Goal: Book appointment/travel/reservation

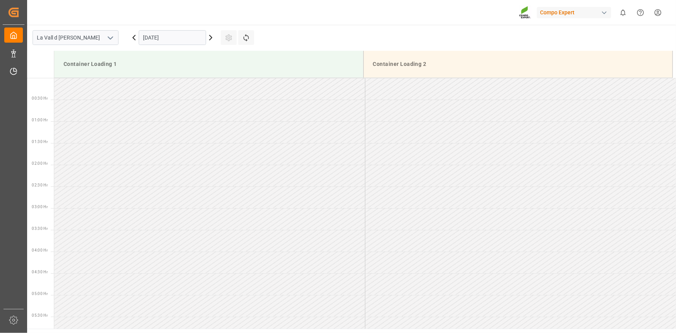
scroll to position [298, 0]
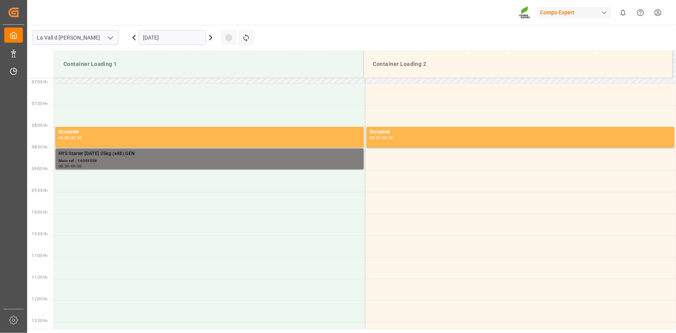
click at [163, 31] on input "[DATE]" at bounding box center [172, 37] width 67 height 15
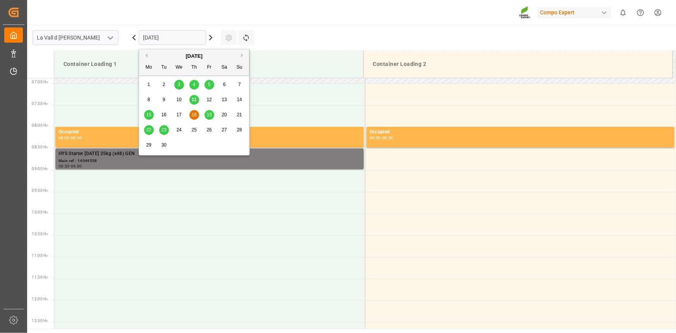
click at [148, 128] on span "22" at bounding box center [148, 129] width 5 height 5
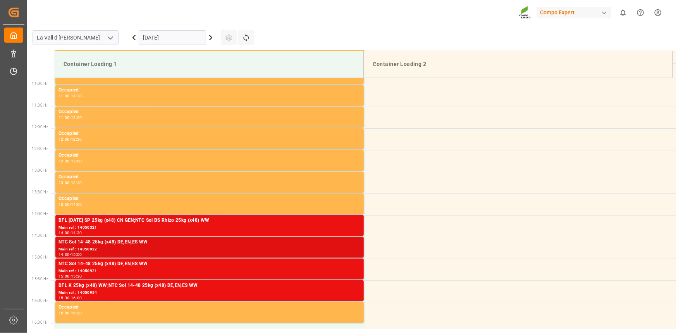
scroll to position [347, 0]
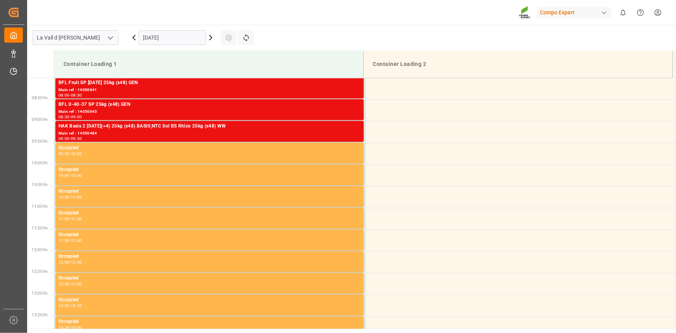
click at [178, 33] on input "[DATE]" at bounding box center [172, 37] width 67 height 15
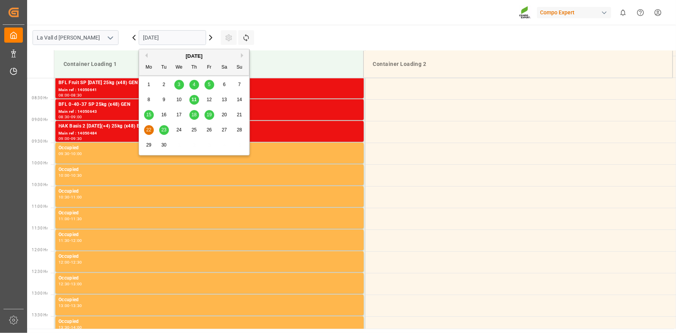
click at [164, 130] on span "23" at bounding box center [163, 129] width 5 height 5
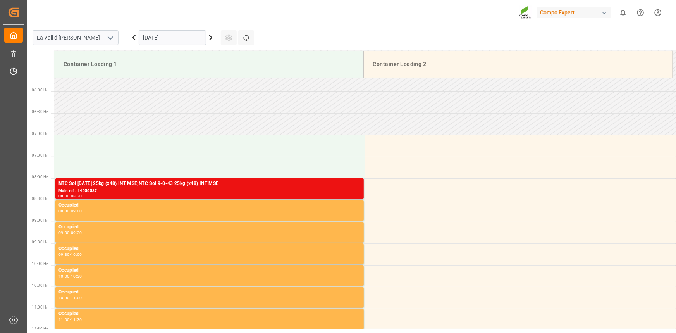
scroll to position [206, 0]
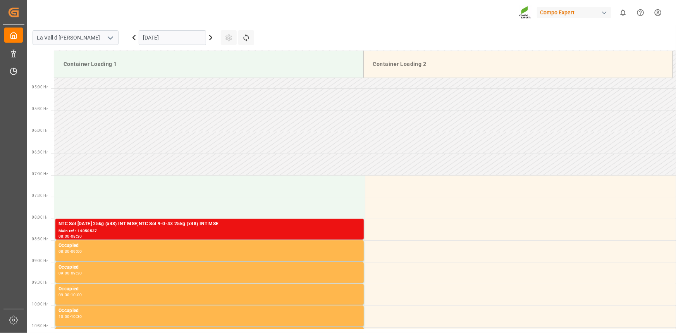
click at [166, 43] on input "[DATE]" at bounding box center [172, 37] width 67 height 15
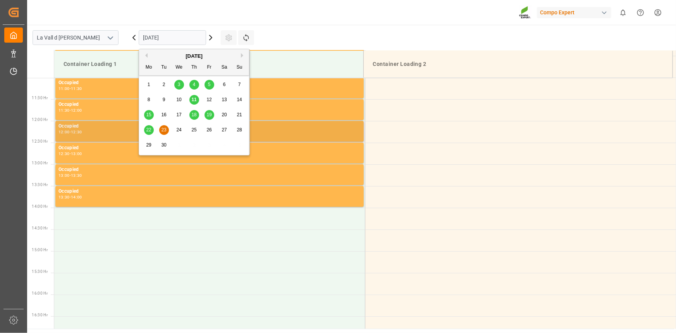
scroll to position [488, 0]
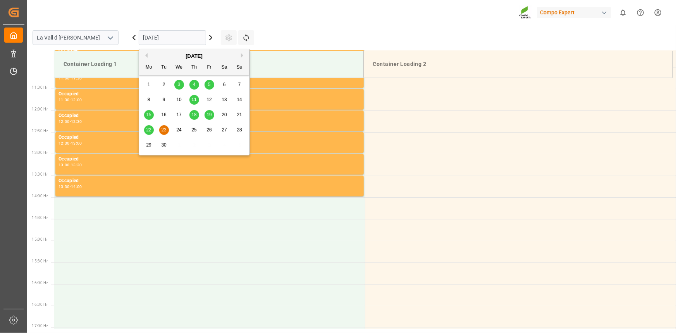
click at [304, 31] on main "[GEOGRAPHIC_DATA] [DATE] Settings Refresh Time Slots Container Loading 1 Contai…" at bounding box center [350, 177] width 647 height 304
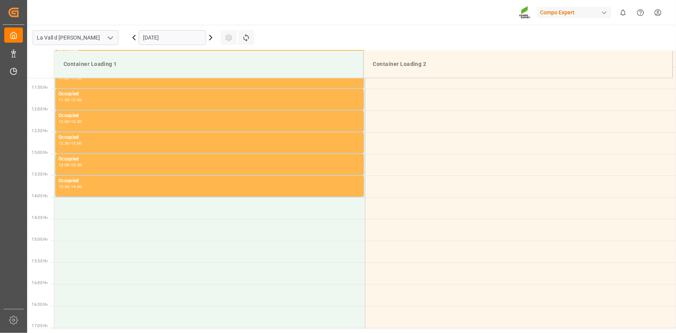
click at [166, 34] on input "[DATE]" at bounding box center [172, 37] width 67 height 15
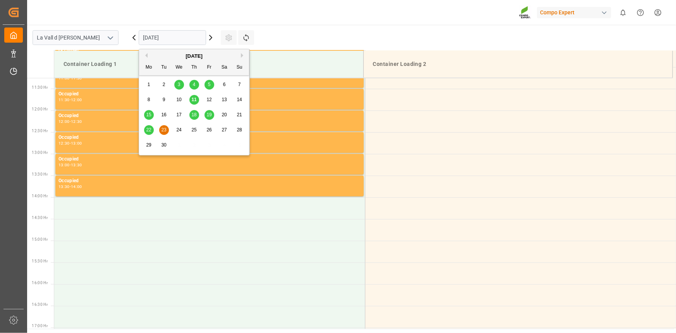
click at [148, 130] on span "22" at bounding box center [148, 129] width 5 height 5
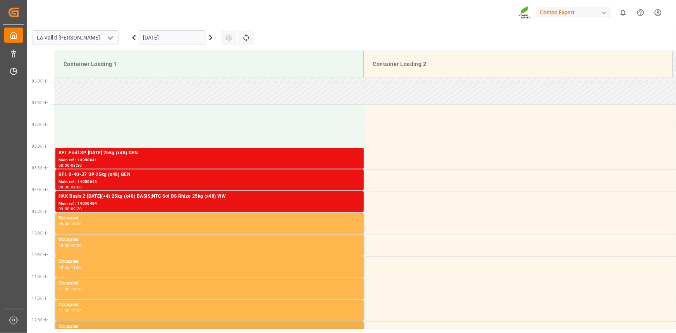
scroll to position [277, 0]
click at [184, 34] on input "[DATE]" at bounding box center [172, 37] width 67 height 15
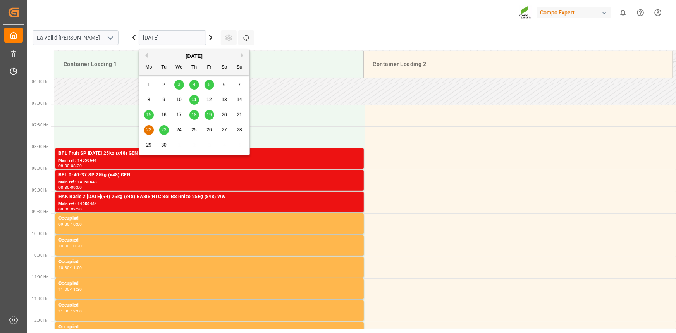
click at [162, 131] on span "23" at bounding box center [163, 129] width 5 height 5
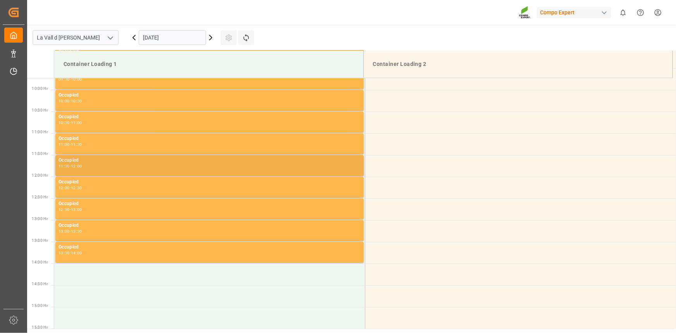
scroll to position [418, 0]
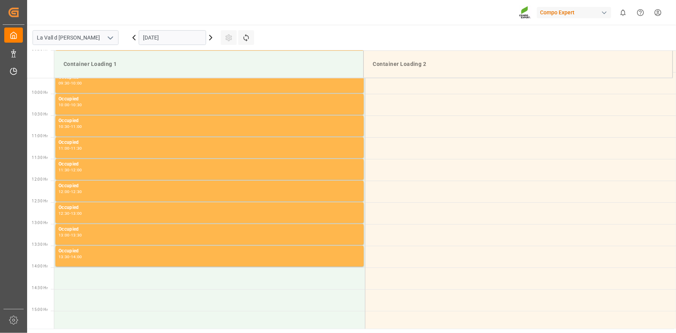
click at [169, 42] on input "[DATE]" at bounding box center [172, 37] width 67 height 15
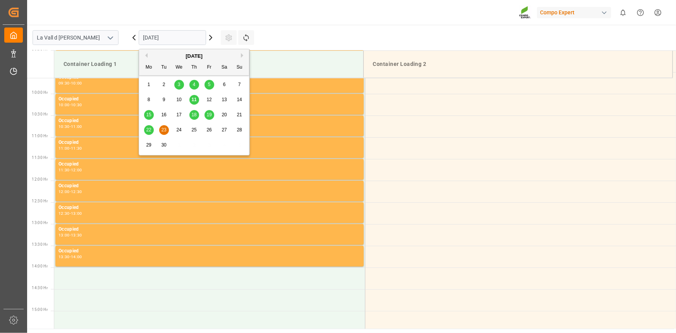
click at [209, 111] on div "19" at bounding box center [209, 114] width 10 height 9
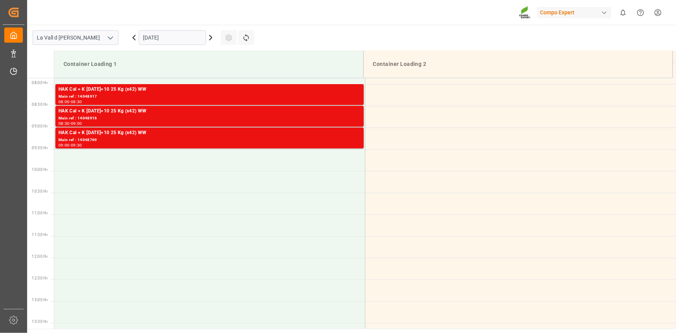
scroll to position [523, 0]
